Goal: Transaction & Acquisition: Subscribe to service/newsletter

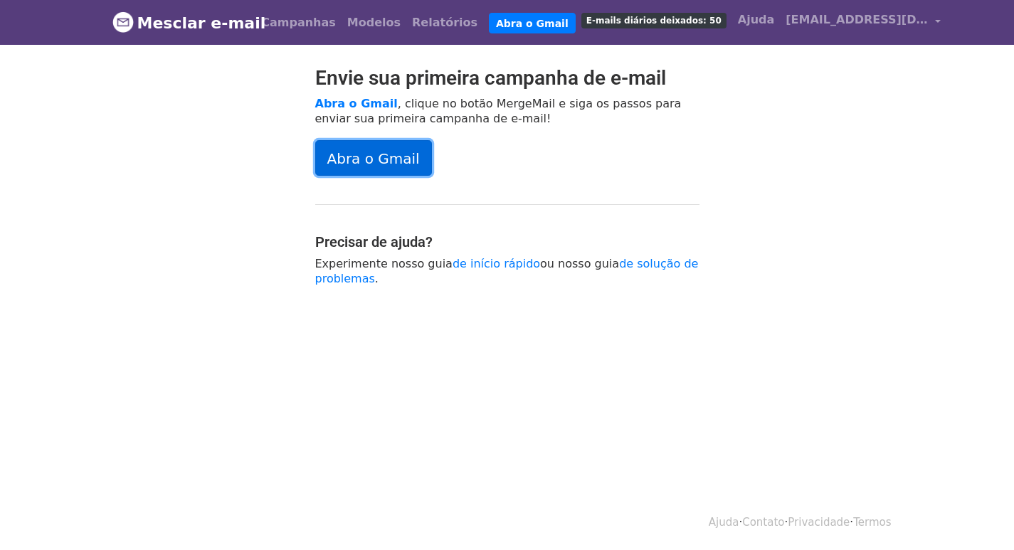
click at [374, 160] on font "Abra o Gmail" at bounding box center [373, 158] width 93 height 17
click at [371, 19] on font "Modelos" at bounding box center [373, 23] width 53 height 14
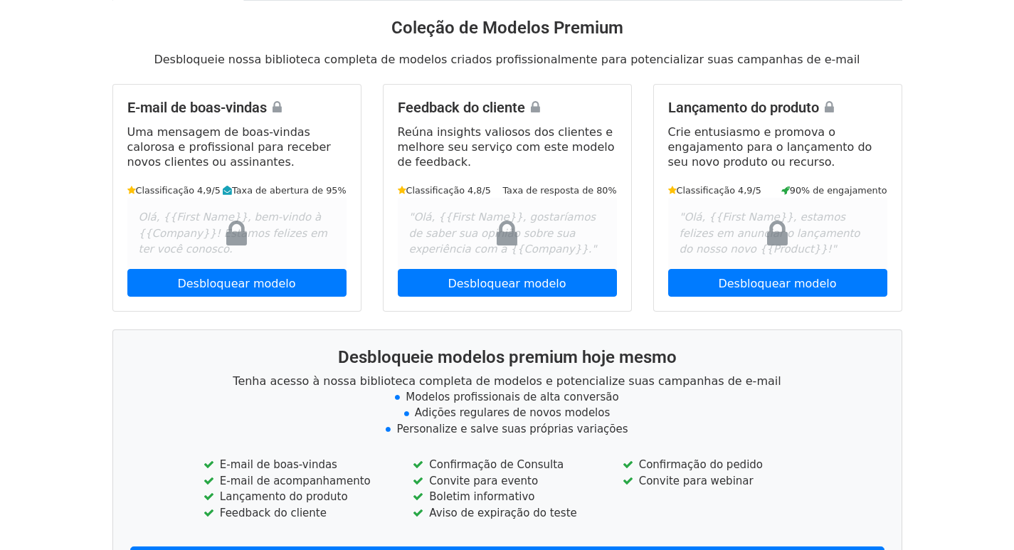
scroll to position [293, 0]
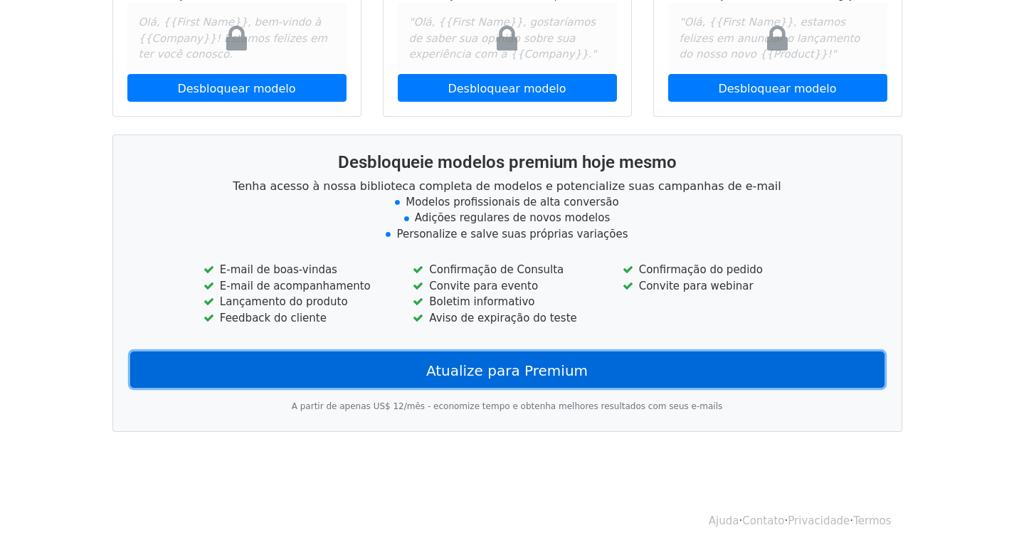
click at [502, 374] on font "Atualize para Premium" at bounding box center [507, 370] width 162 height 17
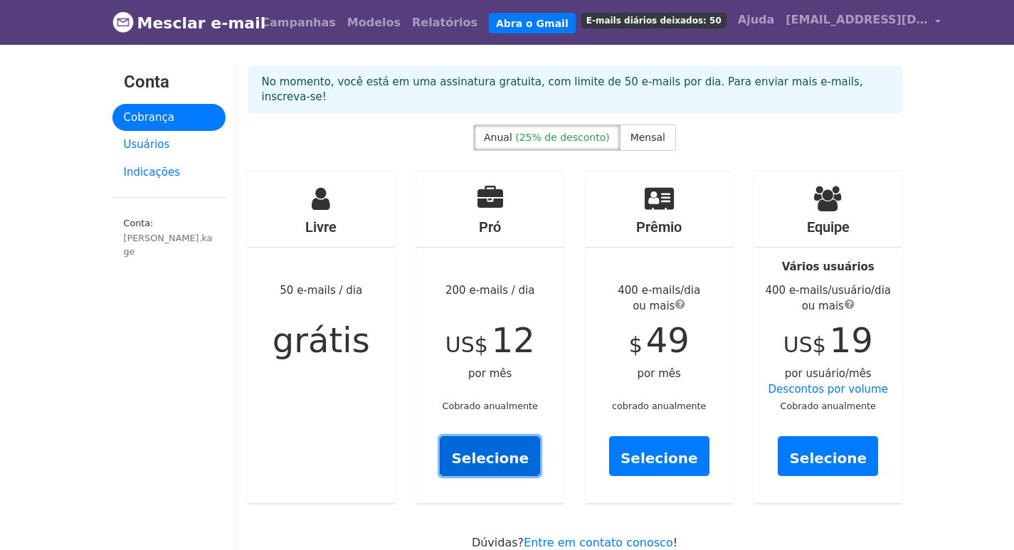
click at [485, 449] on font "Selecione" at bounding box center [490, 457] width 78 height 17
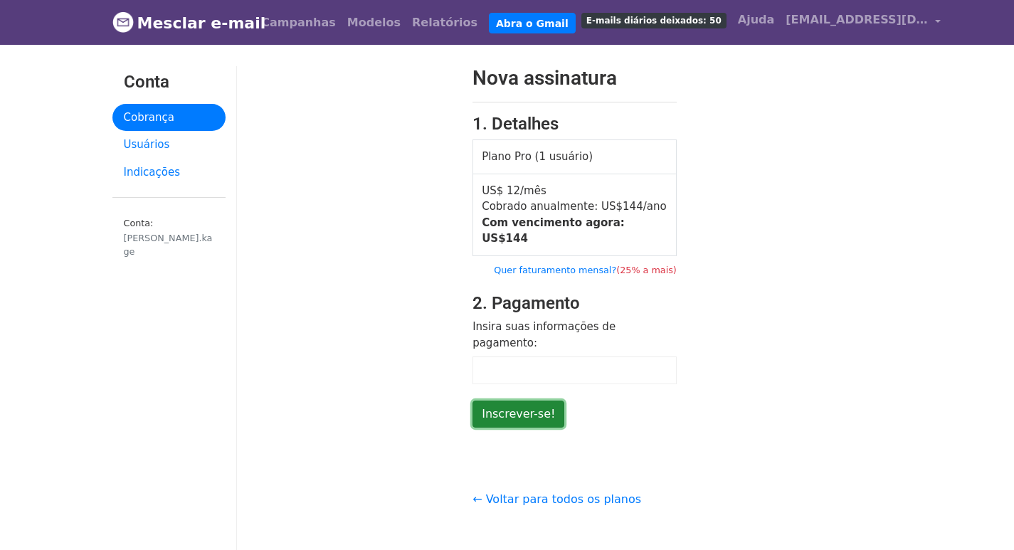
click at [510, 401] on input "Inscrever-se!" at bounding box center [519, 414] width 92 height 27
